Goal: Task Accomplishment & Management: Manage account settings

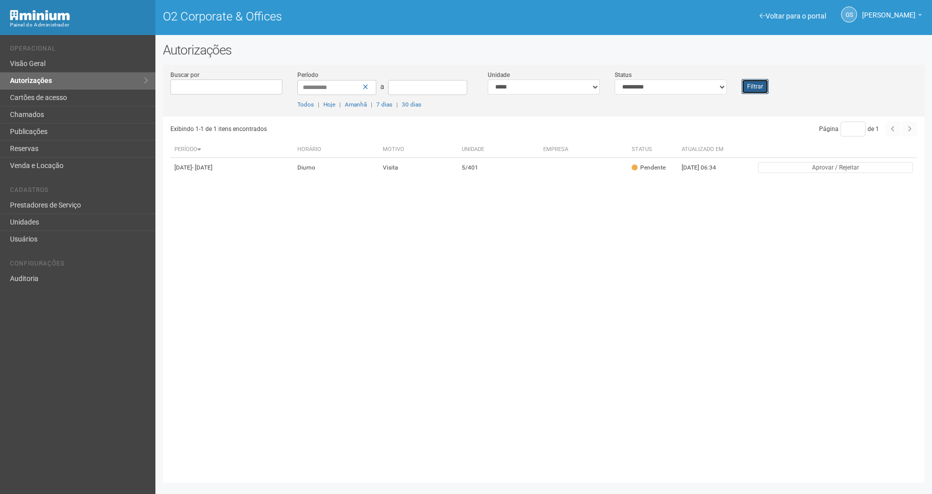
drag, startPoint x: 0, startPoint y: 0, endPoint x: 755, endPoint y: 81, distance: 759.7
click at [755, 81] on button "Filtrar" at bounding box center [755, 86] width 27 height 15
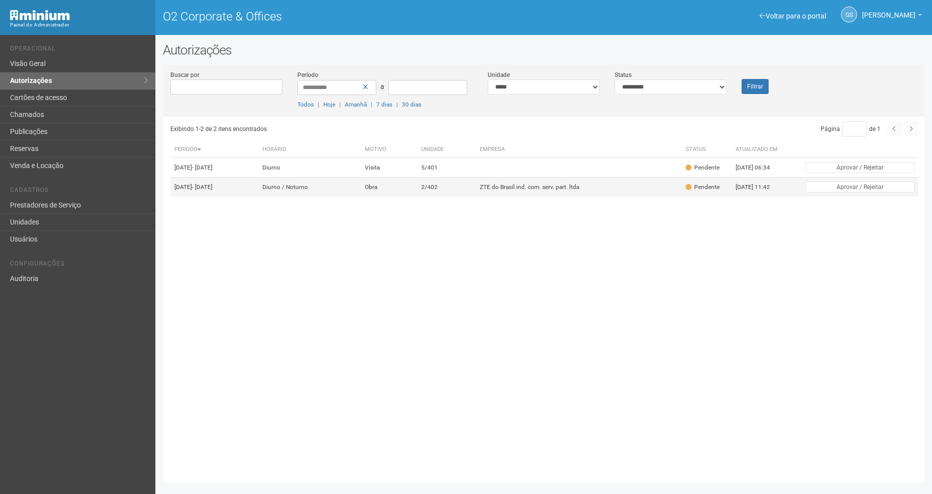
click at [507, 197] on td "ZTE do Brasil ind. com. serv. part. ltda" at bounding box center [579, 186] width 206 height 19
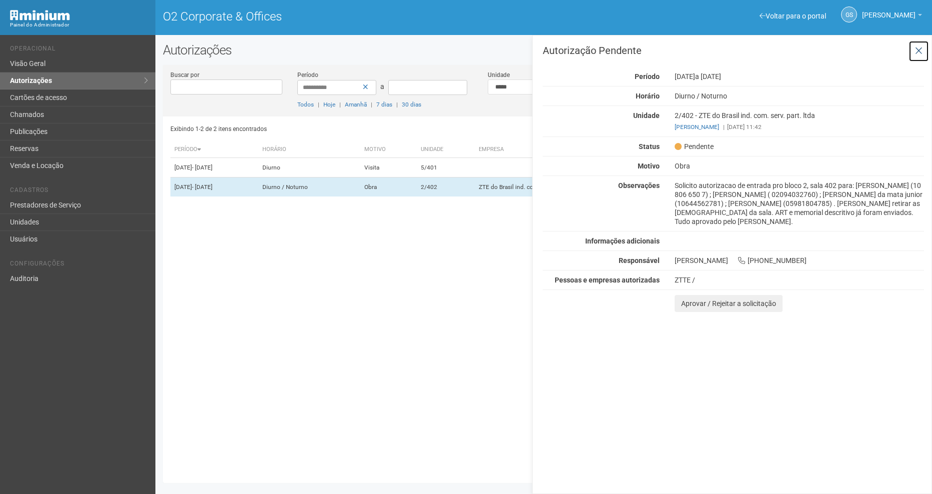
click at [915, 47] on icon at bounding box center [918, 51] width 7 height 10
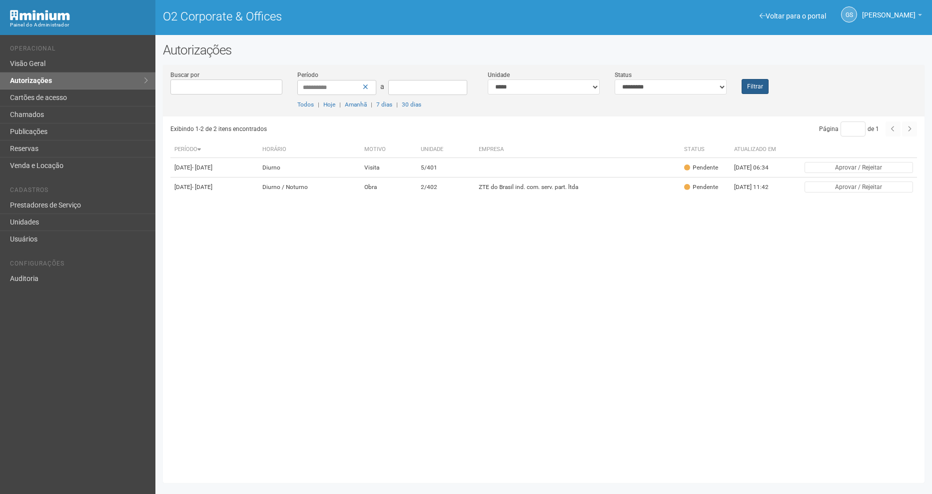
click at [737, 89] on div "Filtrar" at bounding box center [765, 82] width 63 height 24
click at [755, 81] on button "Filtrar" at bounding box center [755, 86] width 27 height 15
click at [457, 177] on td "5/401" at bounding box center [446, 167] width 58 height 19
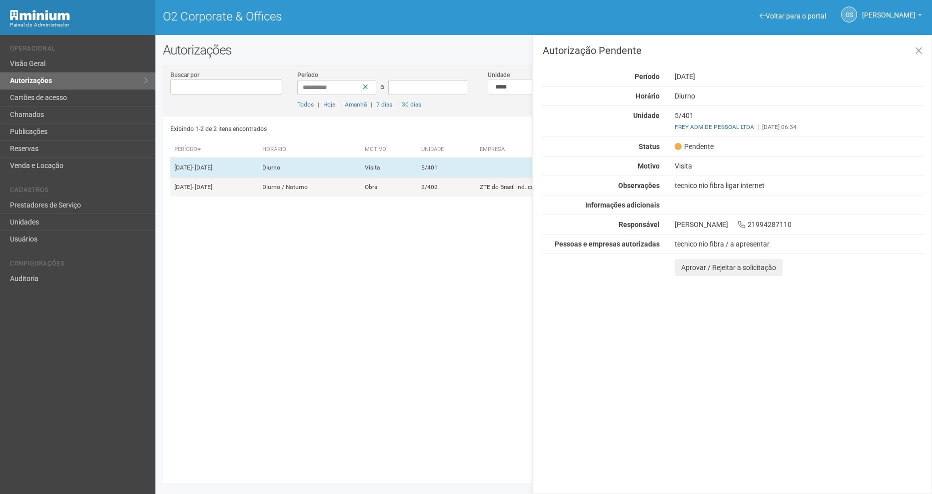
click at [467, 197] on td "2/402" at bounding box center [446, 186] width 58 height 19
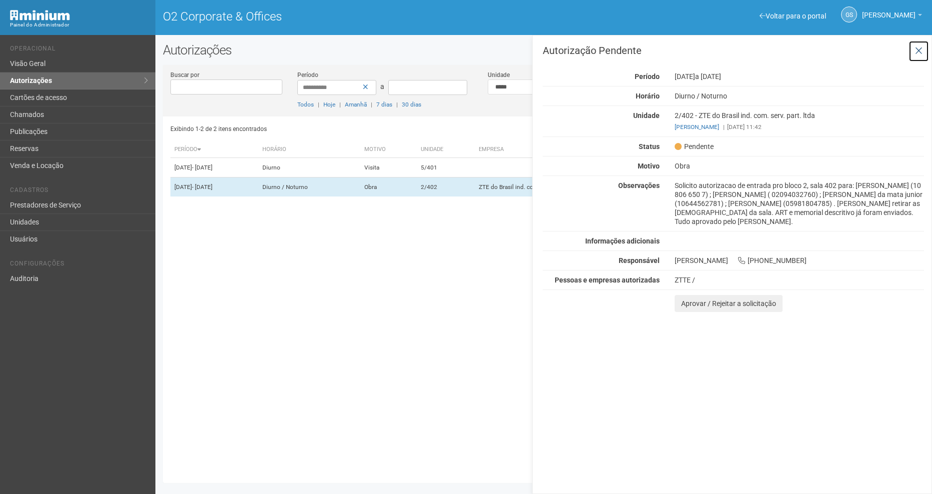
click at [919, 54] on icon at bounding box center [918, 51] width 7 height 10
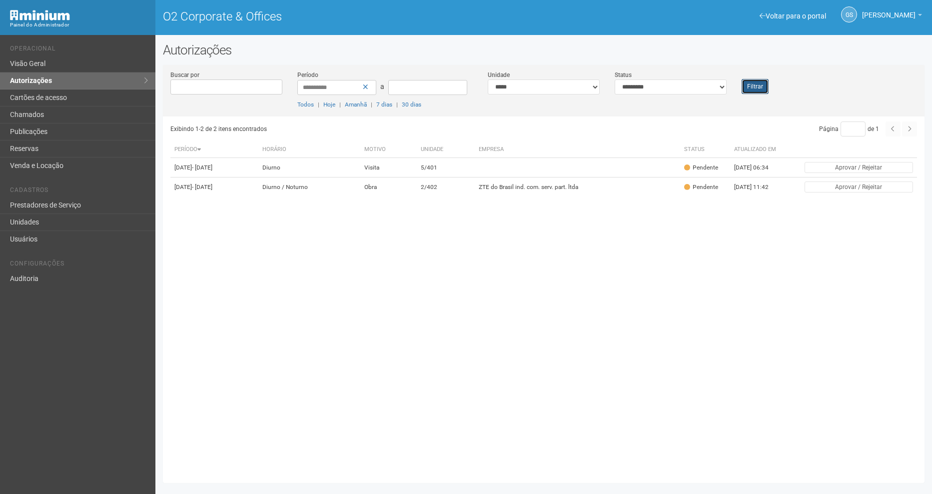
click at [744, 90] on button "Filtrar" at bounding box center [755, 86] width 27 height 15
click at [46, 64] on link "Visão Geral" at bounding box center [77, 63] width 155 height 17
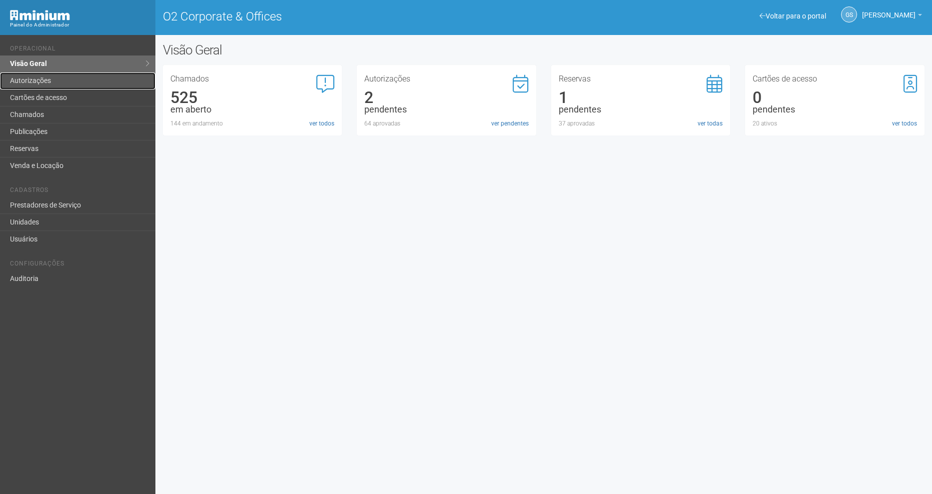
click at [35, 84] on link "Autorizações" at bounding box center [77, 80] width 155 height 17
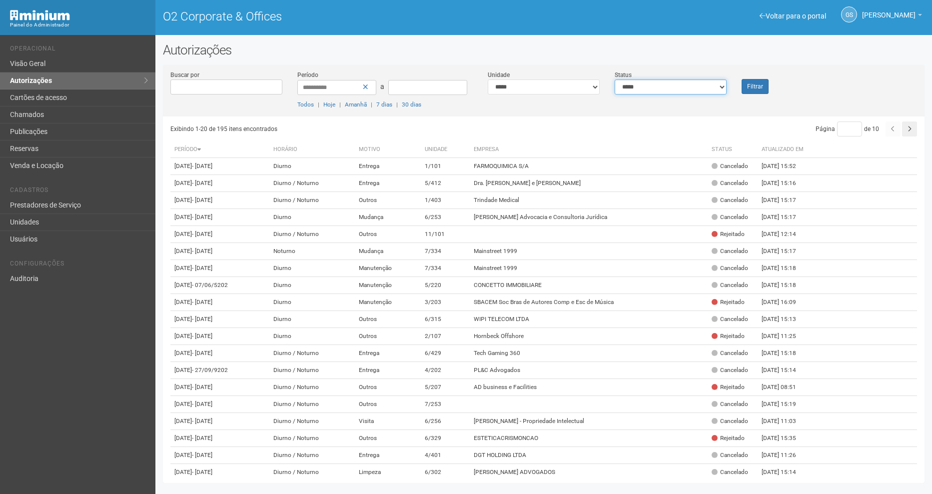
click at [650, 85] on select "**********" at bounding box center [671, 86] width 112 height 15
select select "*"
click at [615, 79] on select "**********" at bounding box center [671, 86] width 112 height 15
click at [762, 80] on button "Filtrar" at bounding box center [755, 86] width 27 height 15
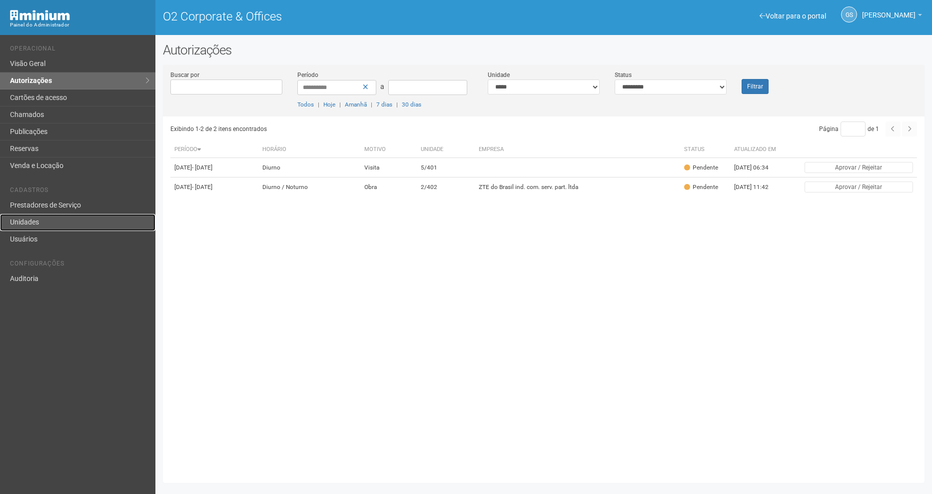
click at [47, 216] on link "Unidades" at bounding box center [77, 222] width 155 height 17
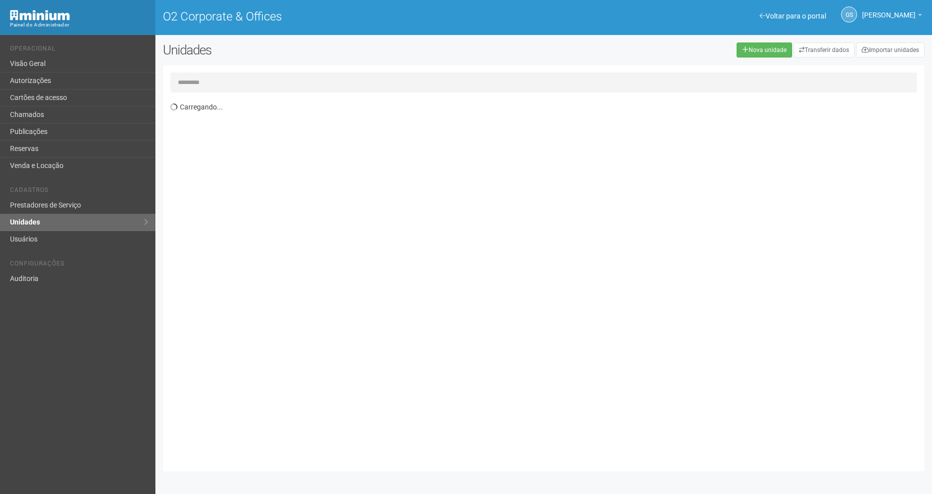
drag, startPoint x: 213, startPoint y: 86, endPoint x: 274, endPoint y: 86, distance: 61.0
click at [213, 86] on input "text" at bounding box center [543, 82] width 747 height 20
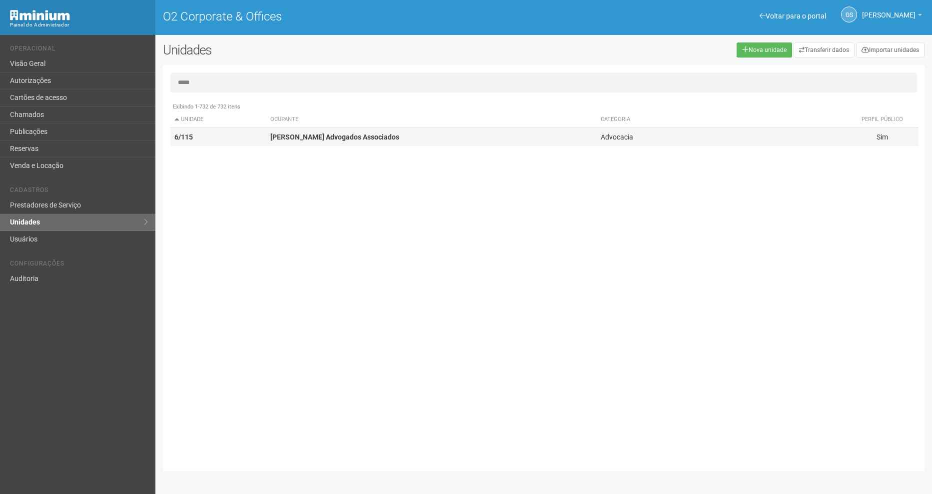
click at [215, 139] on td "6/115" at bounding box center [218, 137] width 96 height 18
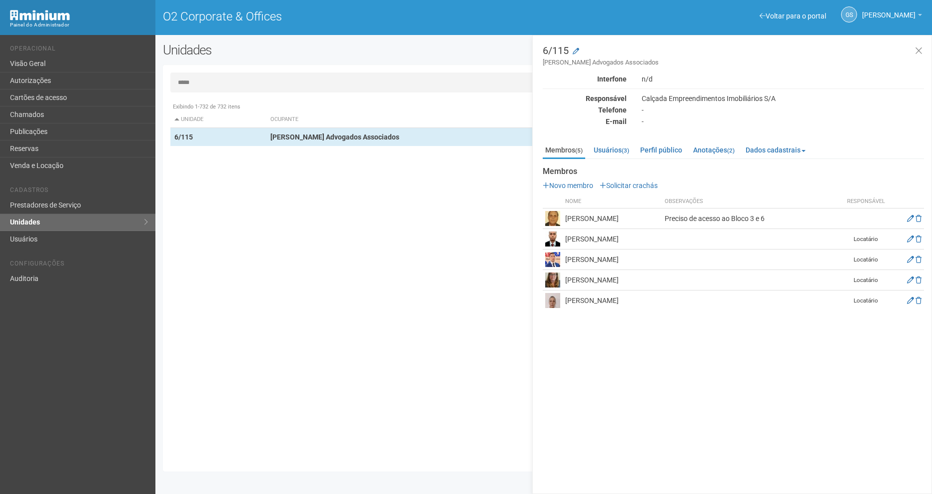
click at [205, 87] on input "*****" at bounding box center [543, 82] width 747 height 20
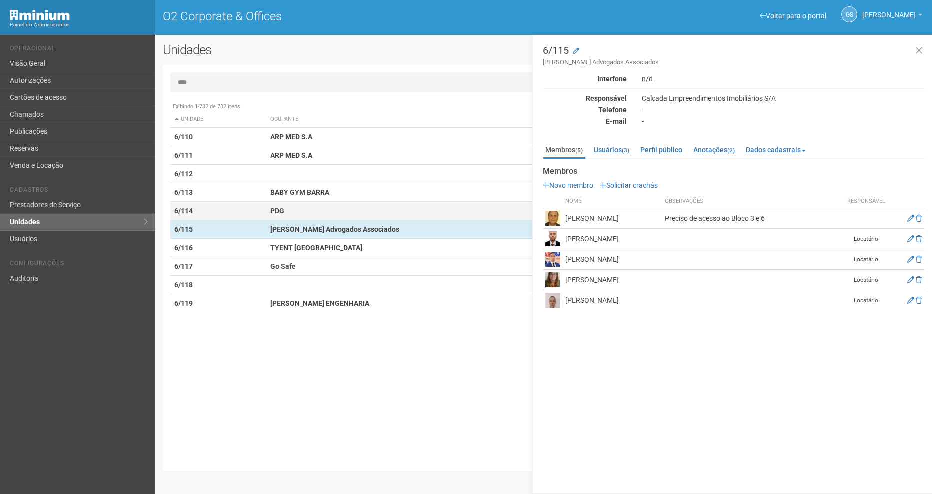
type input "****"
click at [287, 216] on td "PDG" at bounding box center [431, 211] width 330 height 18
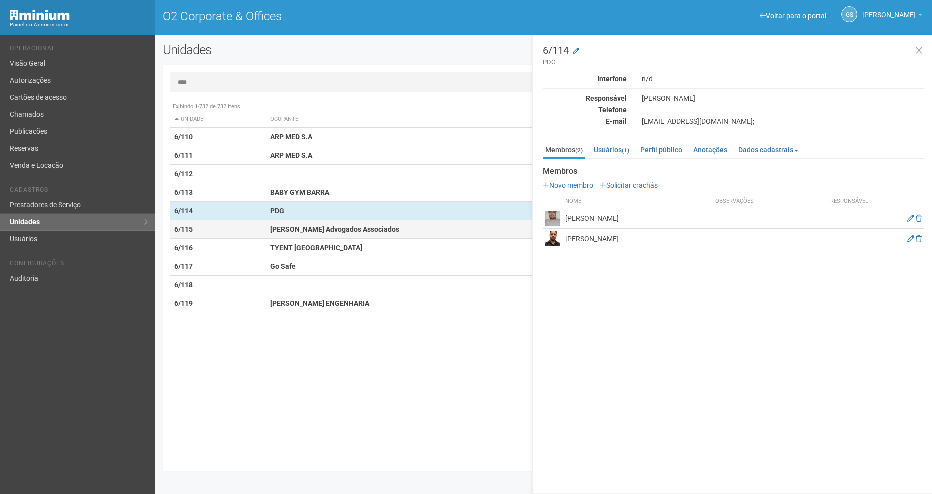
click at [260, 230] on td "6/115" at bounding box center [218, 229] width 96 height 18
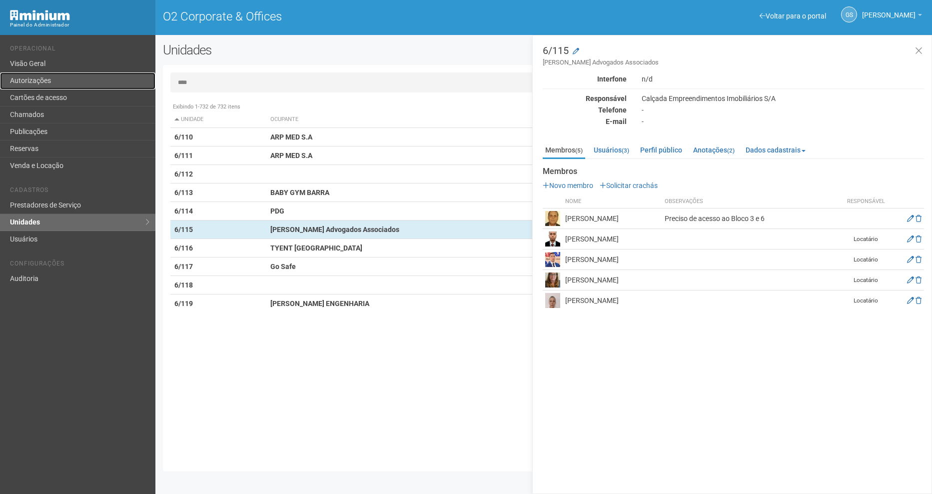
click at [27, 82] on link "Autorizações" at bounding box center [77, 80] width 155 height 17
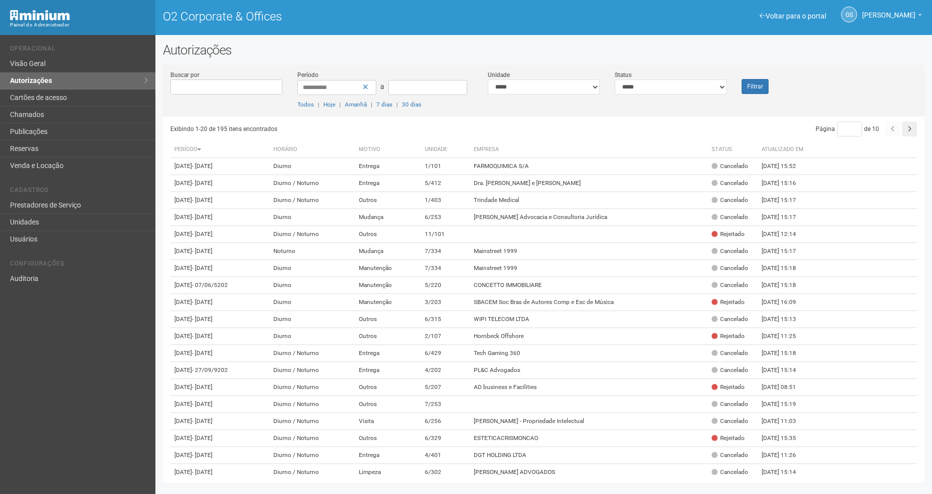
click at [635, 76] on div "**********" at bounding box center [670, 82] width 127 height 24
click at [633, 89] on select "**********" at bounding box center [671, 86] width 112 height 15
select select "*"
click at [615, 79] on select "**********" at bounding box center [671, 86] width 112 height 15
click at [753, 77] on div "Filtrar" at bounding box center [765, 82] width 63 height 24
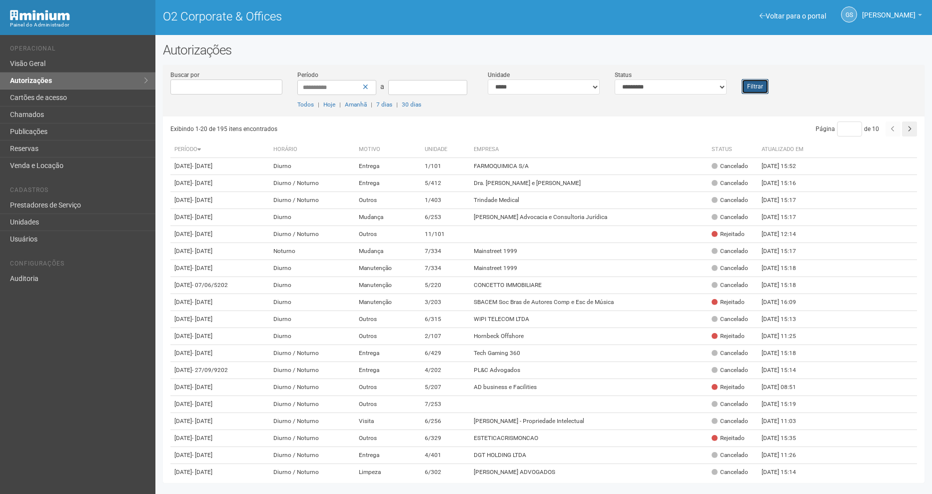
click at [751, 86] on button "Filtrar" at bounding box center [755, 86] width 27 height 15
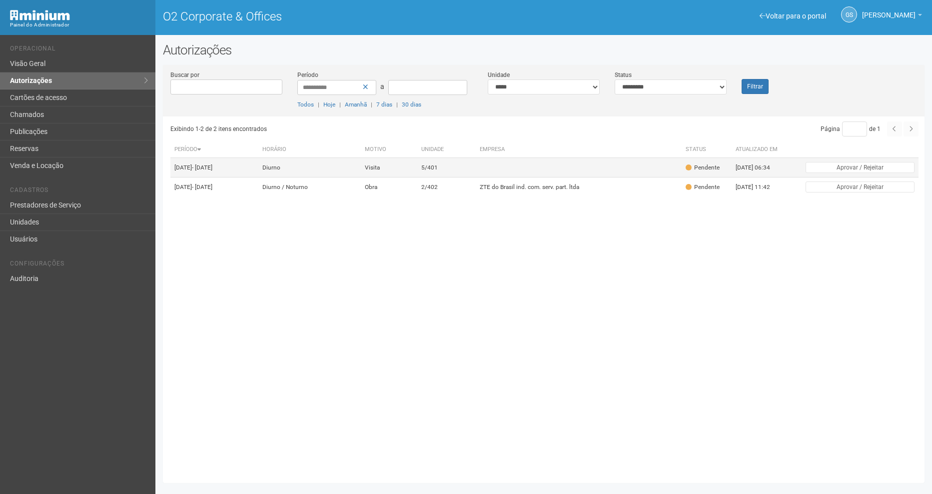
click at [452, 177] on td "5/401" at bounding box center [446, 167] width 58 height 19
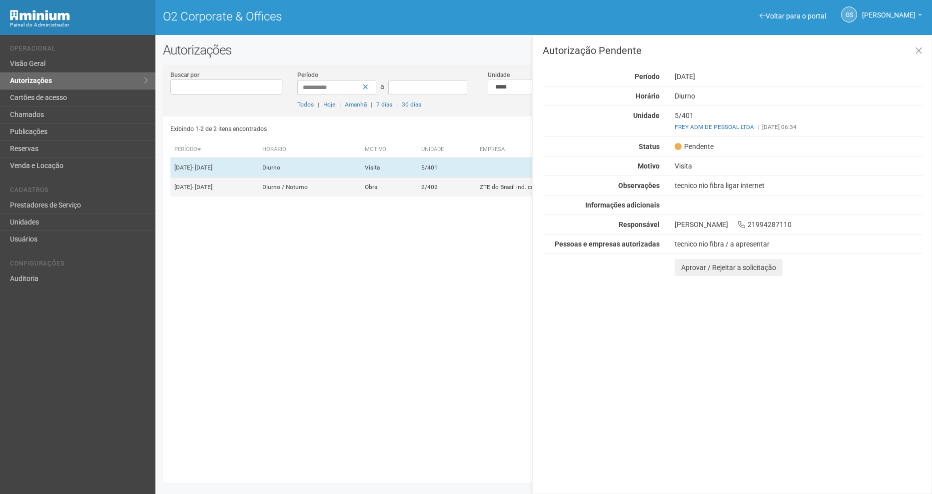
click at [450, 189] on td "2/402" at bounding box center [446, 186] width 58 height 19
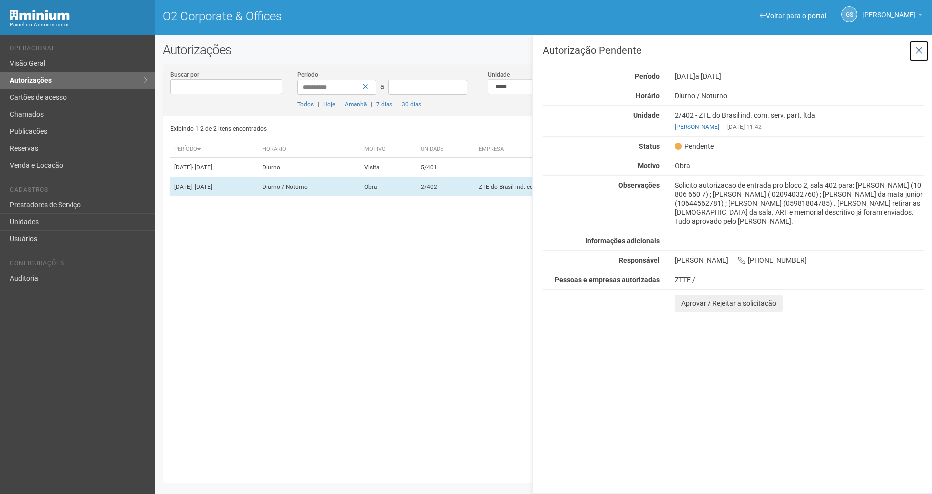
click at [919, 55] on icon at bounding box center [918, 51] width 7 height 10
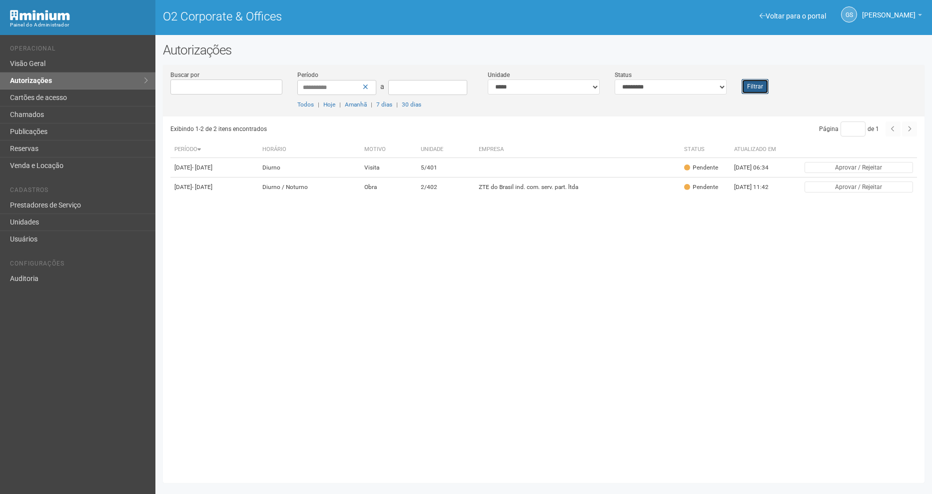
click at [758, 81] on button "Filtrar" at bounding box center [755, 86] width 27 height 15
click at [766, 85] on button "Filtrar" at bounding box center [755, 86] width 27 height 15
click at [748, 82] on button "Filtrar" at bounding box center [755, 86] width 27 height 15
click at [755, 91] on button "Filtrar" at bounding box center [755, 86] width 27 height 15
